Goal: Task Accomplishment & Management: Manage account settings

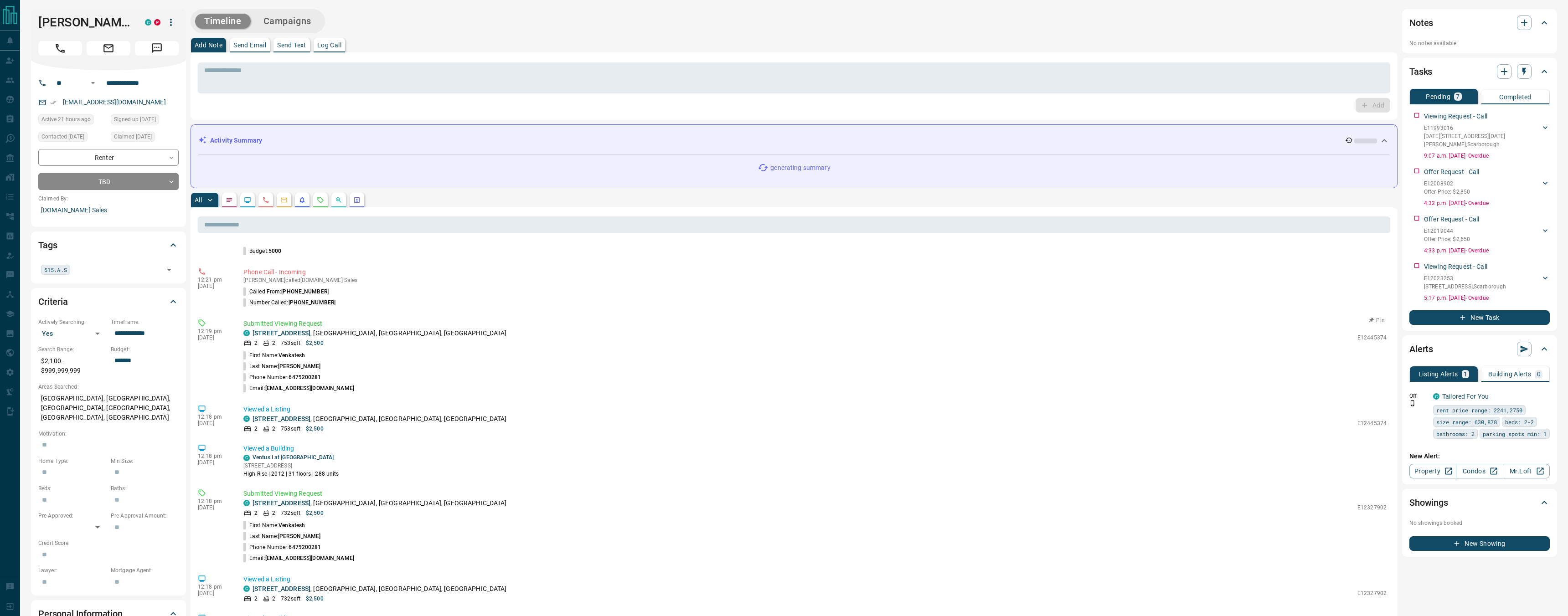
scroll to position [134, 0]
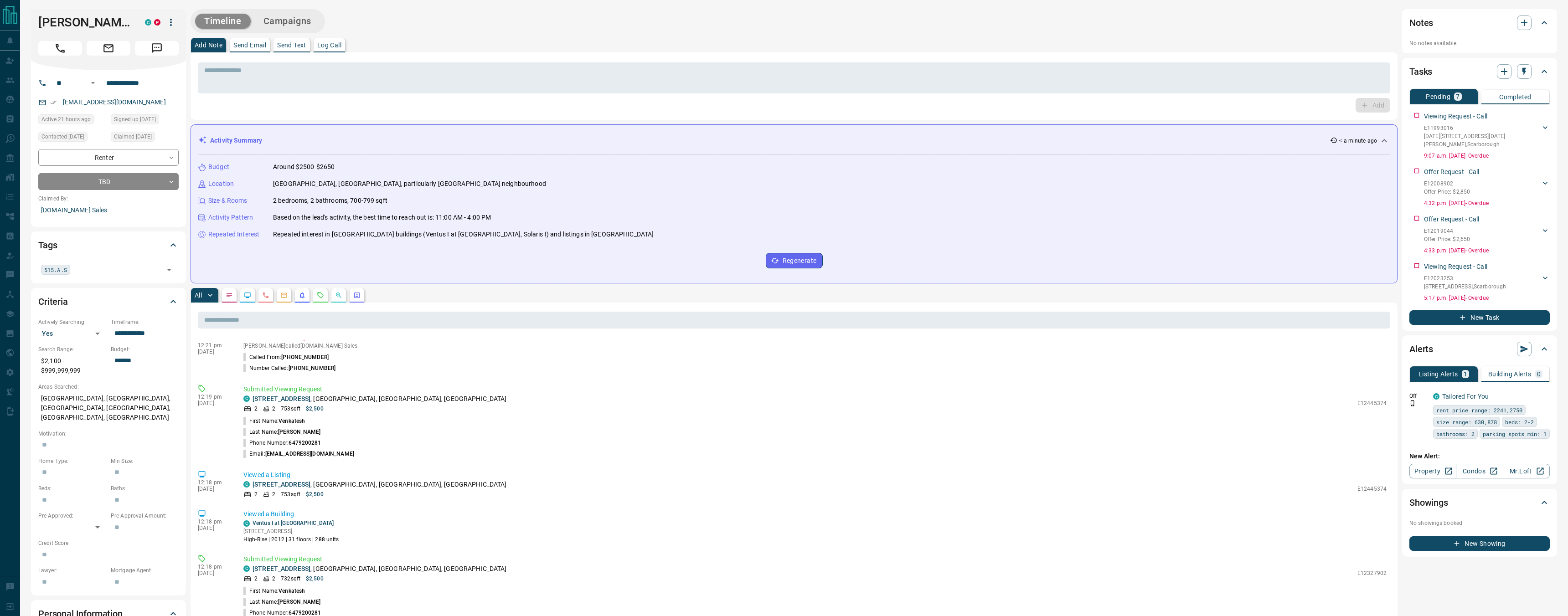
click at [172, 18] on icon "button" at bounding box center [171, 22] width 11 height 11
click at [157, 40] on li "Reassign Lead" at bounding box center [119, 40] width 78 height 13
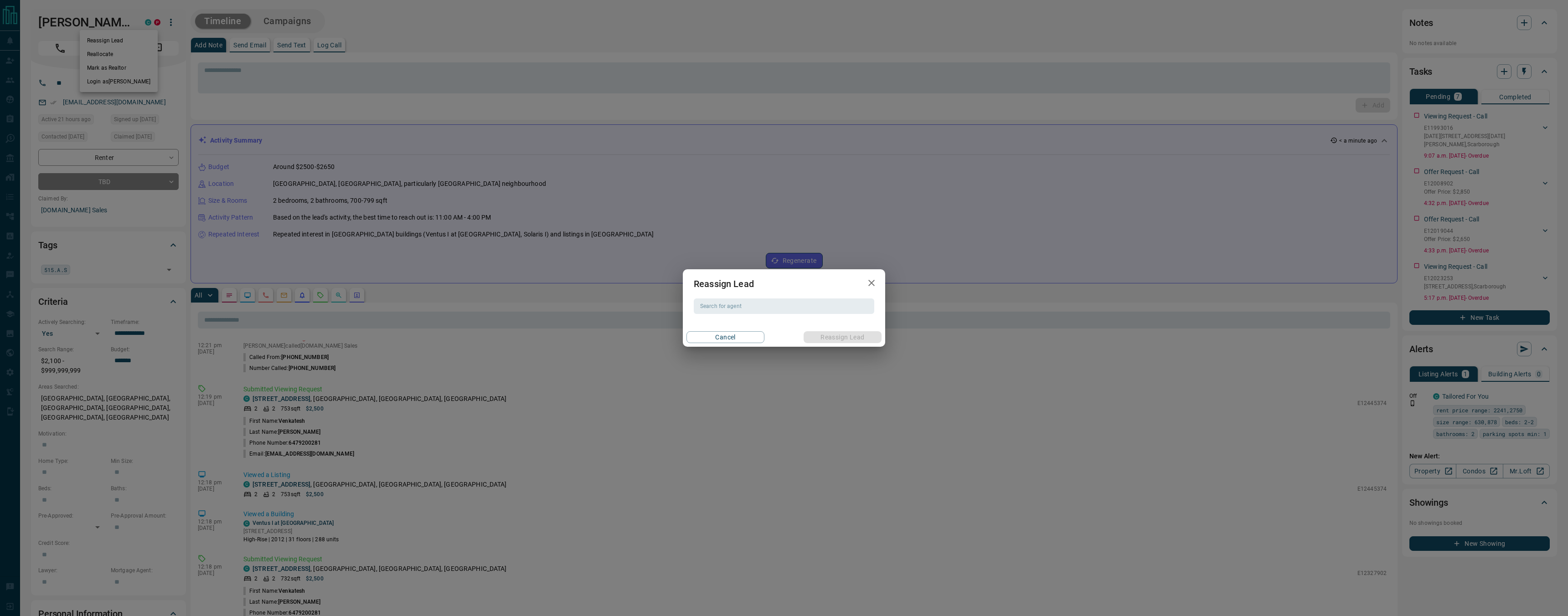
click at [728, 296] on h2 "Reassign Lead" at bounding box center [724, 284] width 82 height 29
click at [728, 303] on div "Search for agent Search for agent" at bounding box center [784, 306] width 181 height 15
click at [782, 329] on li "[PERSON_NAME]" at bounding box center [784, 324] width 181 height 13
type input "**********"
click at [832, 341] on button "Reassign Lead" at bounding box center [843, 337] width 78 height 12
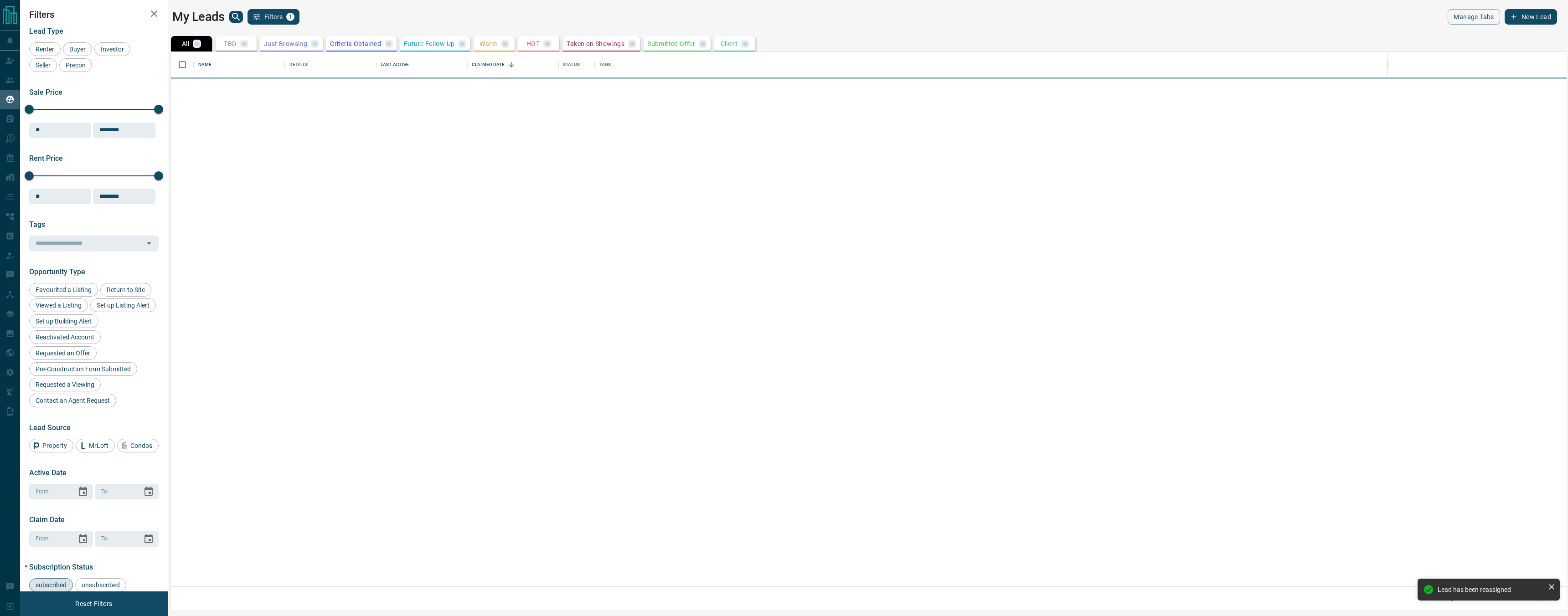
scroll to position [534, 1395]
